Goal: Transaction & Acquisition: Purchase product/service

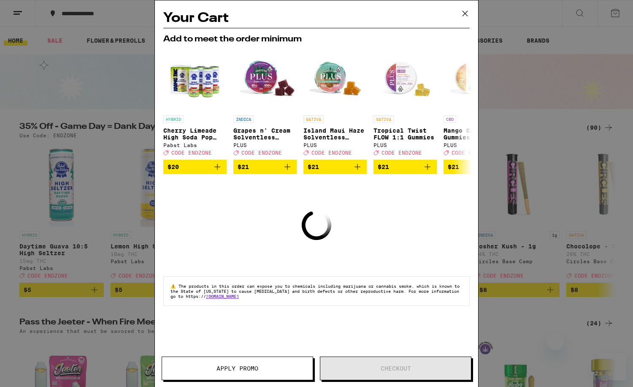
click at [463, 10] on icon at bounding box center [465, 13] width 13 height 13
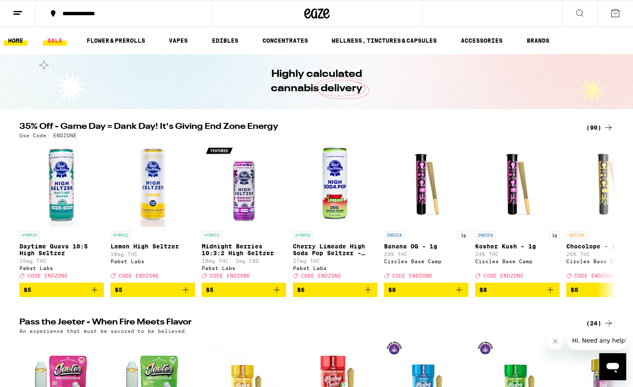
click at [58, 41] on link "SALE" at bounding box center [55, 40] width 24 height 10
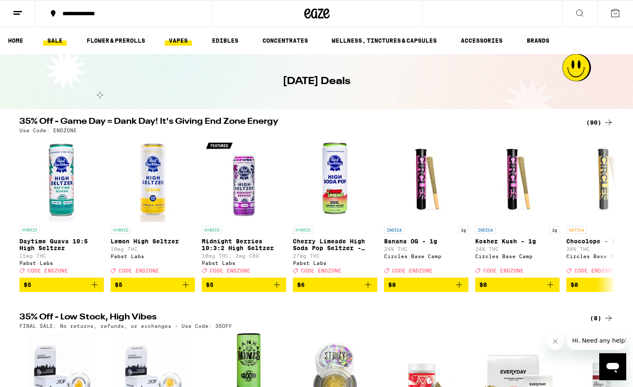
click at [183, 43] on link "VAPES" at bounding box center [178, 40] width 27 height 10
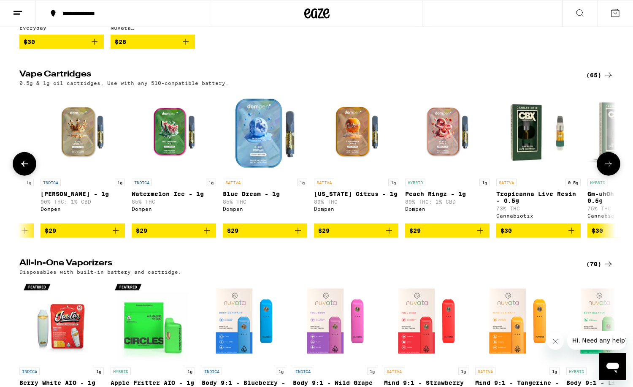
scroll to position [0, 1711]
click at [116, 236] on icon "Add to bag" at bounding box center [115, 230] width 10 height 10
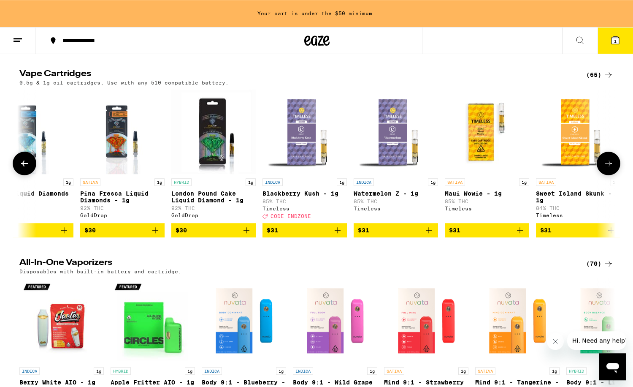
scroll to position [0, 2766]
click at [301, 219] on span "CODE ENDZONE" at bounding box center [290, 215] width 41 height 5
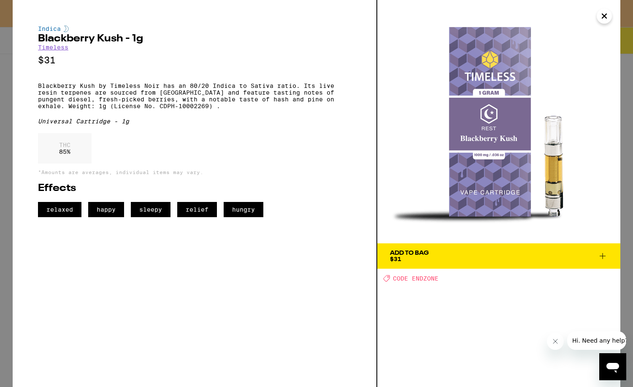
click at [608, 19] on icon "Close" at bounding box center [604, 16] width 10 height 13
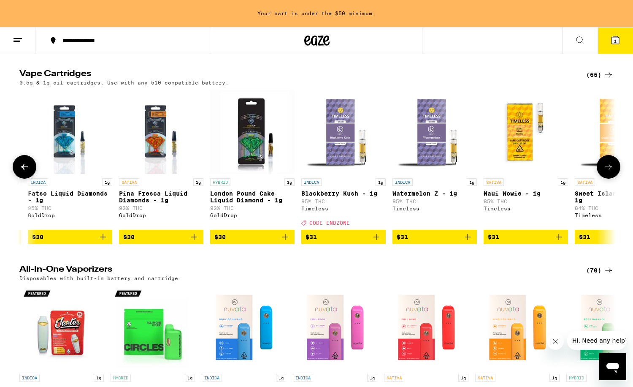
scroll to position [0, 2728]
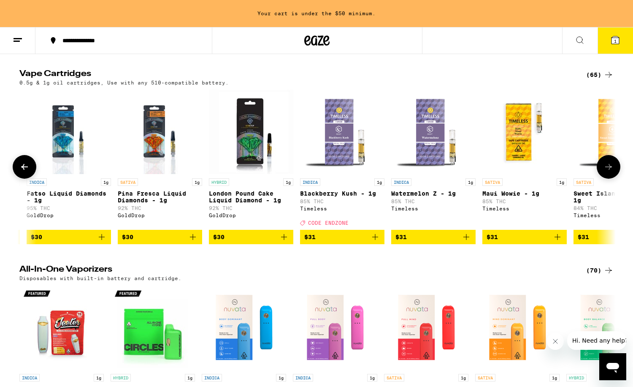
click at [375, 242] on icon "Add to bag" at bounding box center [375, 237] width 10 height 10
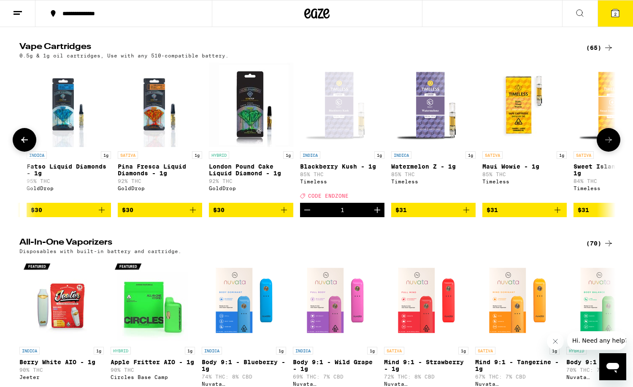
scroll to position [236, 0]
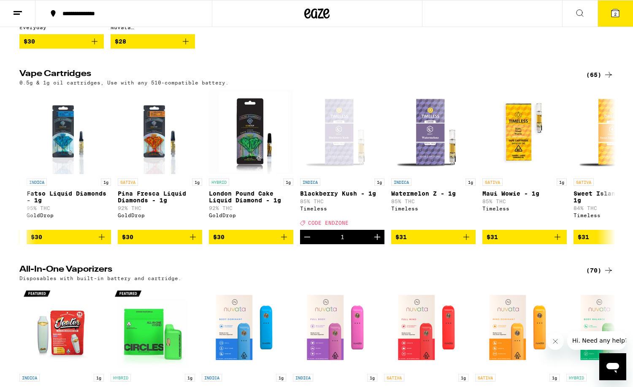
click at [618, 6] on button "2" at bounding box center [615, 13] width 35 height 26
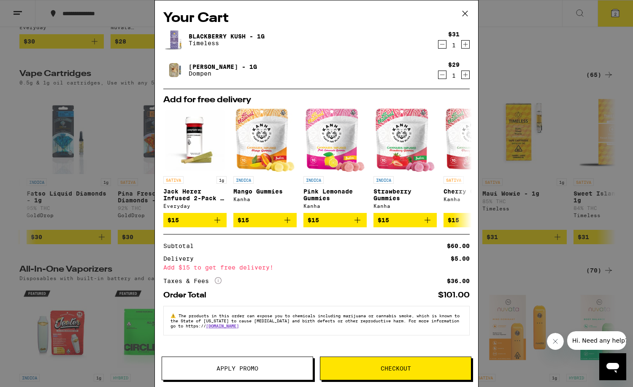
click at [273, 367] on span "Apply Promo" at bounding box center [237, 368] width 151 height 6
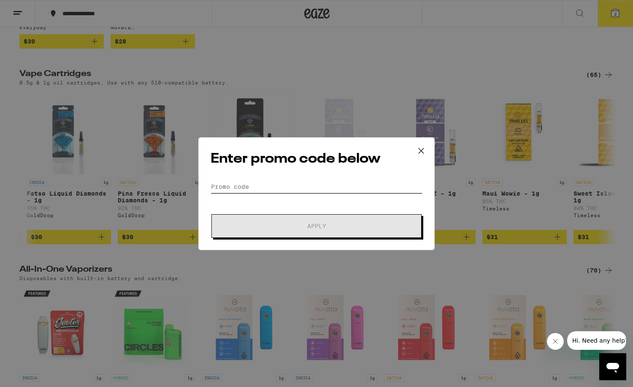
click at [313, 187] on input "Promo Code" at bounding box center [317, 186] width 212 height 13
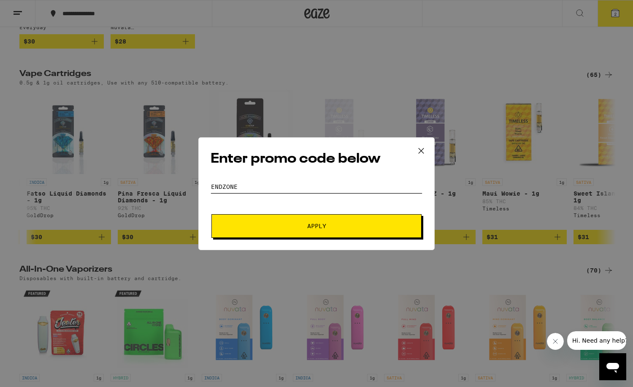
type input "endzone"
click at [211, 214] on button "Apply" at bounding box center [316, 226] width 210 height 24
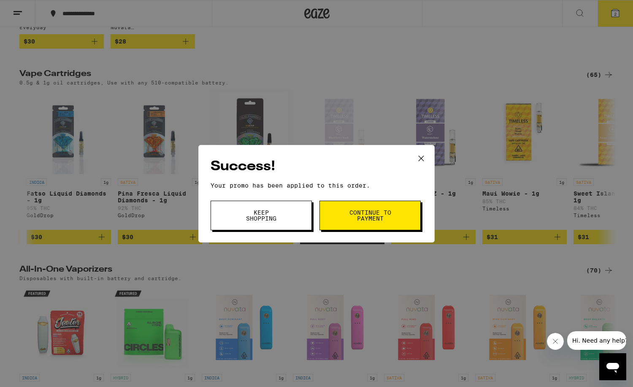
click at [389, 211] on span "Continue to payment" at bounding box center [370, 215] width 43 height 12
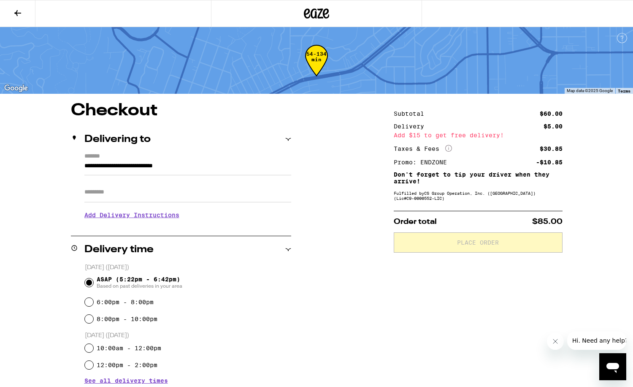
click at [449, 148] on icon "More Info" at bounding box center [448, 148] width 7 height 7
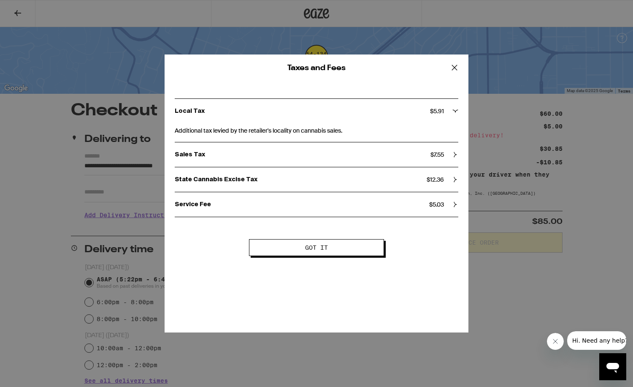
click at [452, 68] on icon at bounding box center [454, 67] width 13 height 13
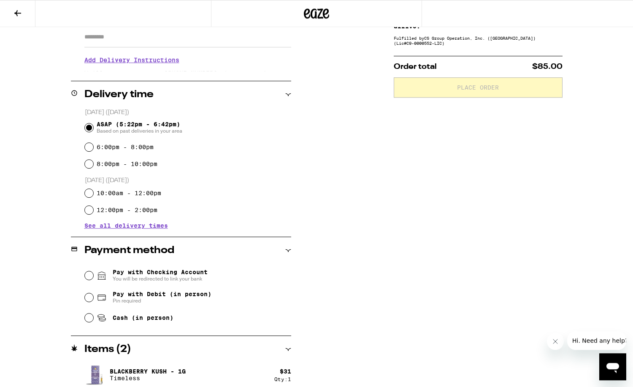
scroll to position [192, 0]
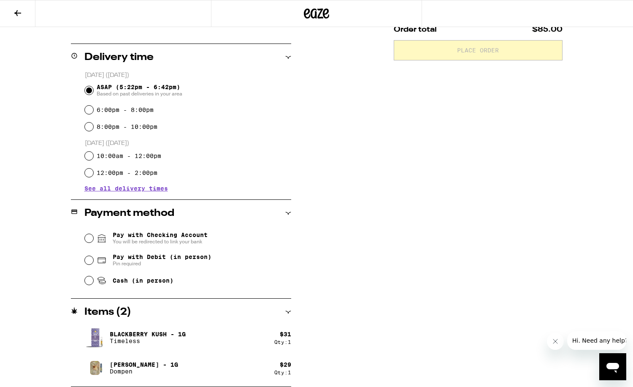
click at [163, 262] on span "Pin required" at bounding box center [162, 263] width 99 height 7
click at [93, 262] on input "Pay with Debit (in person) Pin required" at bounding box center [89, 260] width 8 height 8
radio input "true"
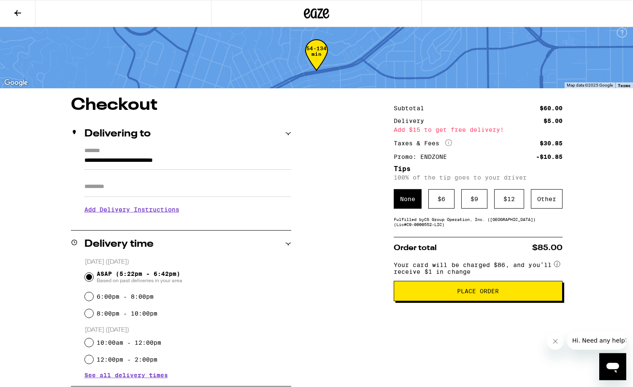
scroll to position [6, 0]
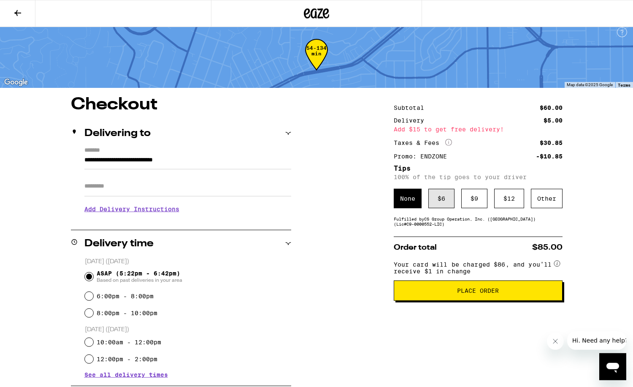
click at [445, 207] on div "$ 6" at bounding box center [441, 198] width 26 height 19
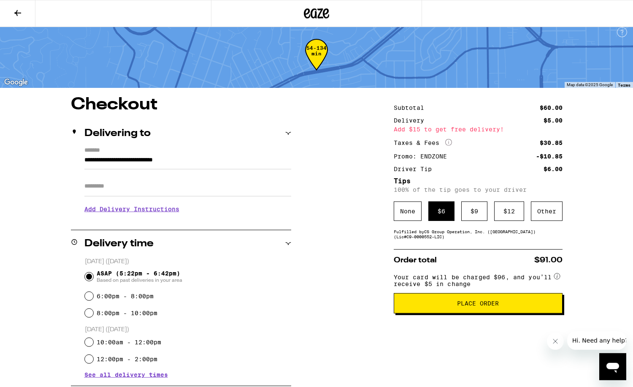
click at [442, 313] on button "Place Order" at bounding box center [478, 303] width 169 height 20
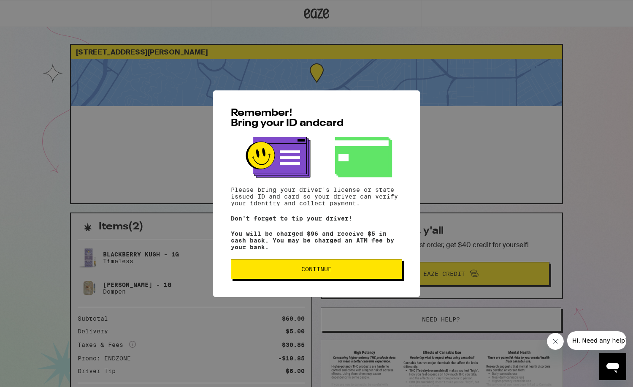
click at [371, 272] on span "Continue" at bounding box center [316, 269] width 157 height 6
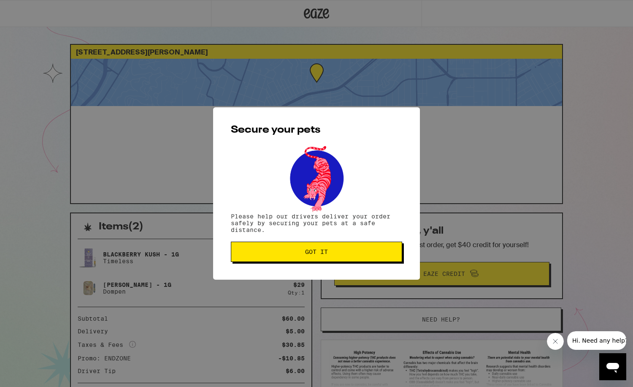
click at [373, 250] on button "Got it" at bounding box center [316, 251] width 171 height 20
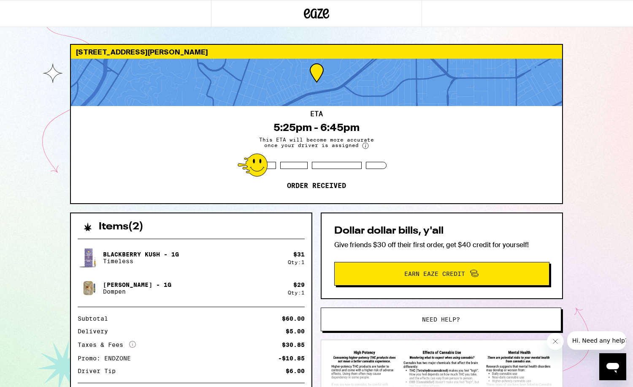
click at [427, 103] on div at bounding box center [316, 82] width 491 height 47
